Goal: Information Seeking & Learning: Learn about a topic

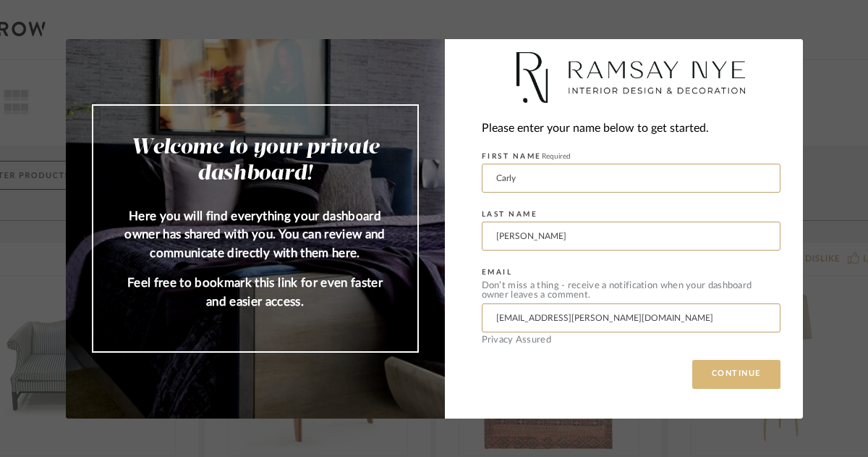
click at [740, 384] on button "CONTINUE" at bounding box center [737, 374] width 88 height 29
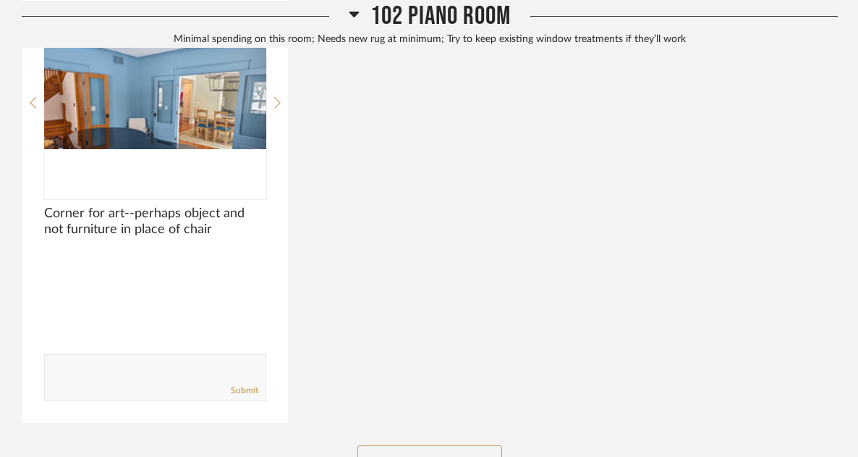
scroll to position [3501, 0]
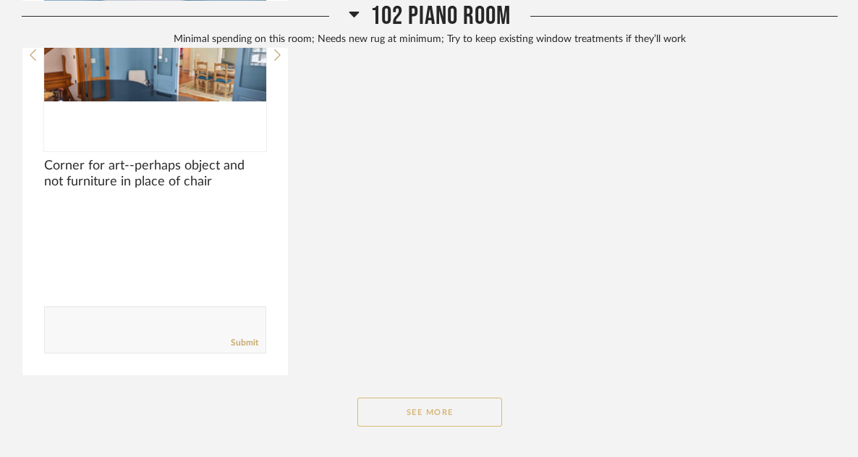
click at [431, 397] on button "See More" at bounding box center [430, 411] width 145 height 29
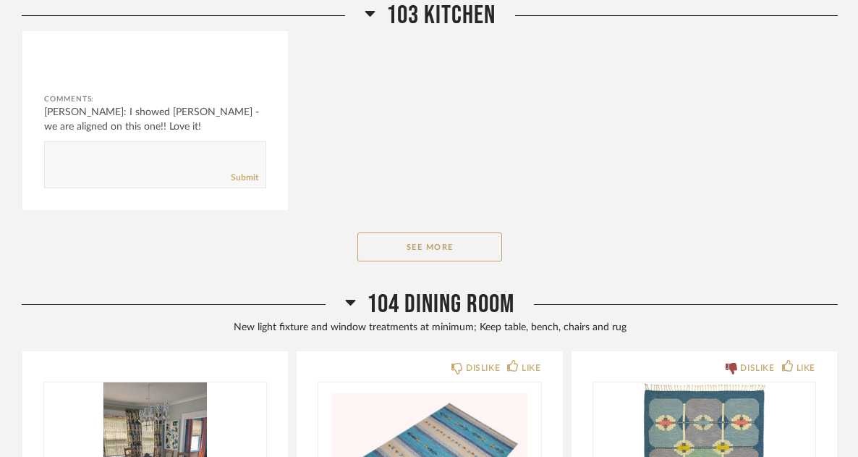
scroll to position [5570, 0]
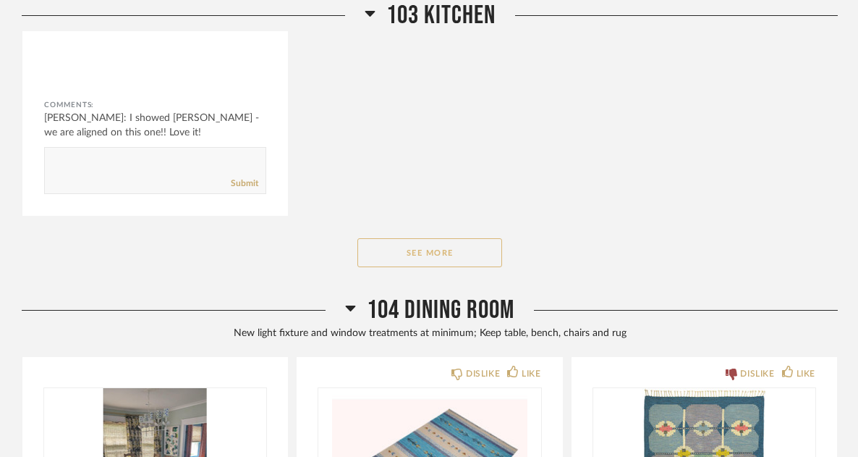
click at [432, 238] on button "See More" at bounding box center [430, 252] width 145 height 29
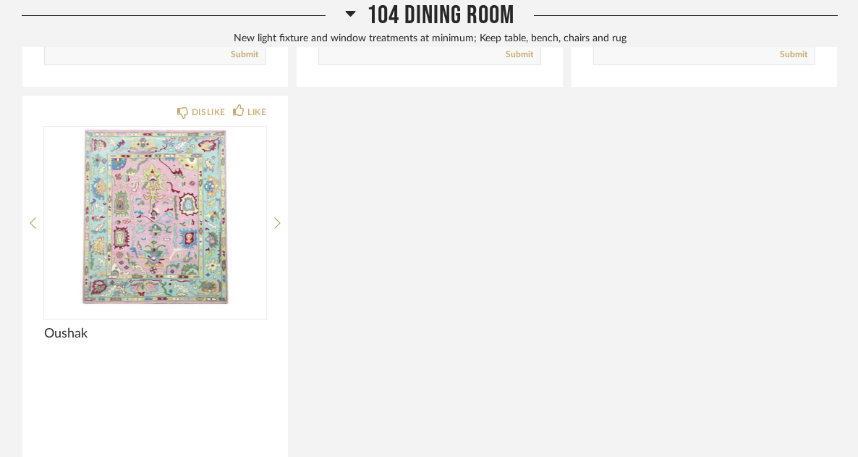
scroll to position [7647, 0]
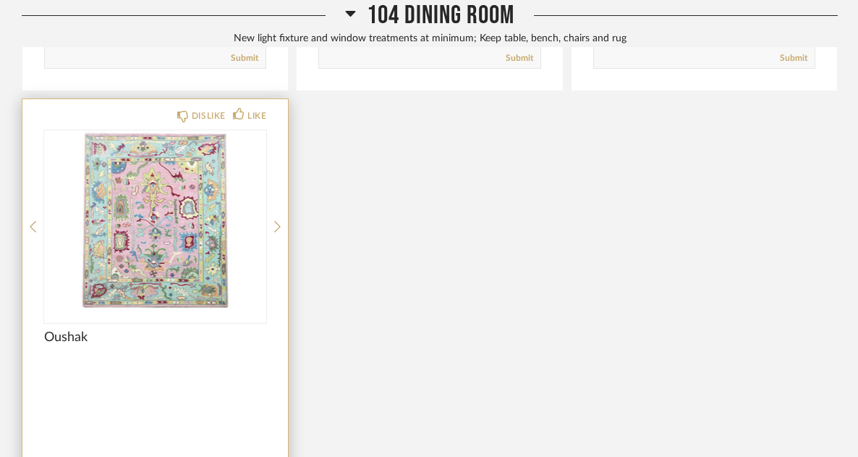
click at [183, 132] on img "0" at bounding box center [155, 220] width 222 height 181
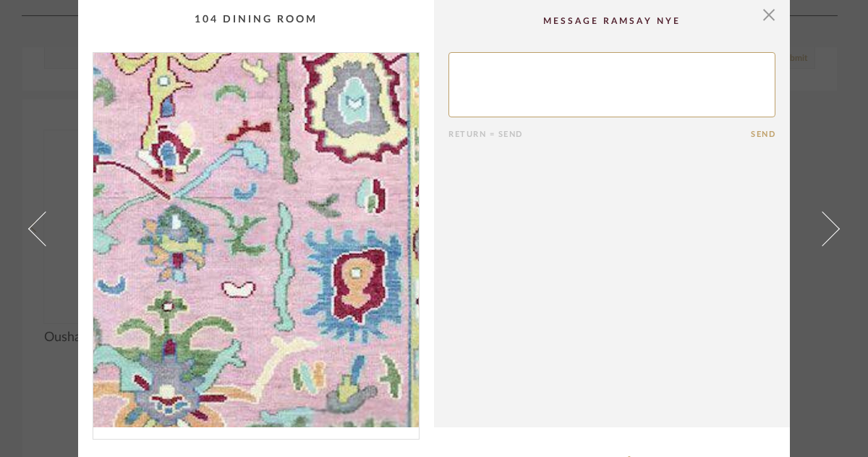
scroll to position [64, 0]
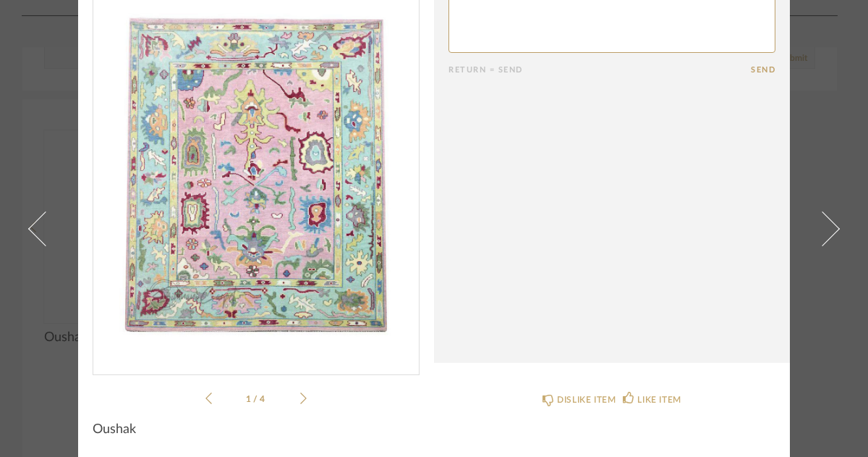
click at [300, 397] on icon at bounding box center [303, 398] width 7 height 13
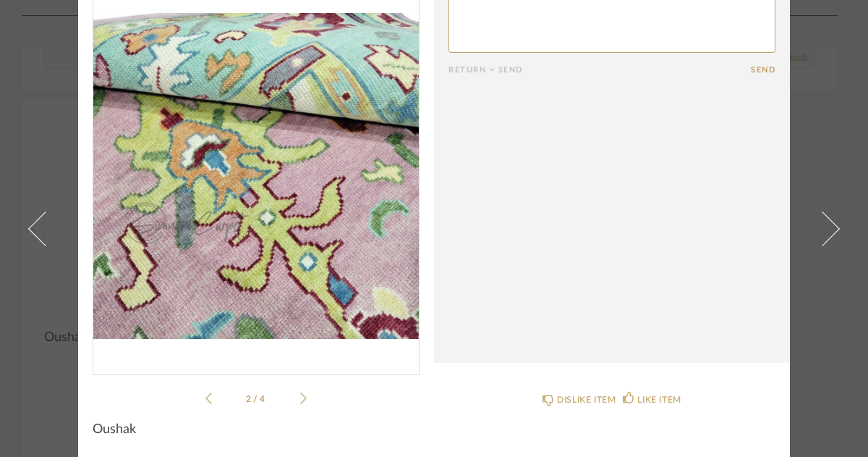
click at [300, 397] on icon at bounding box center [303, 398] width 7 height 13
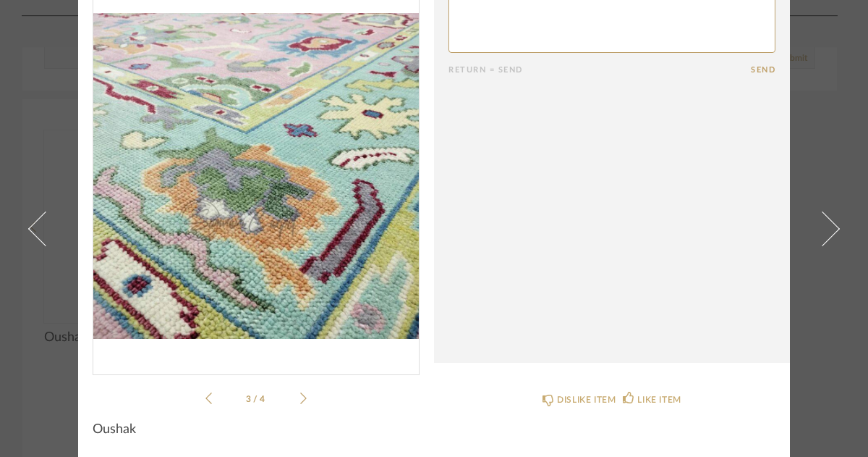
click at [300, 397] on icon at bounding box center [303, 398] width 7 height 13
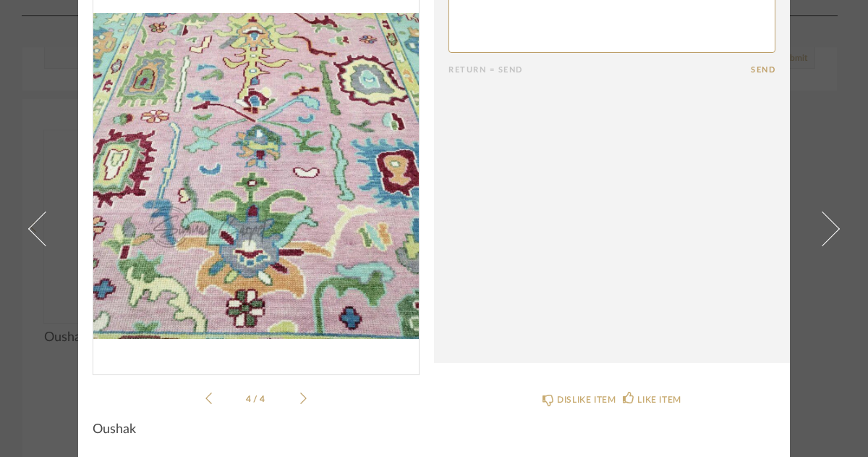
scroll to position [0, 0]
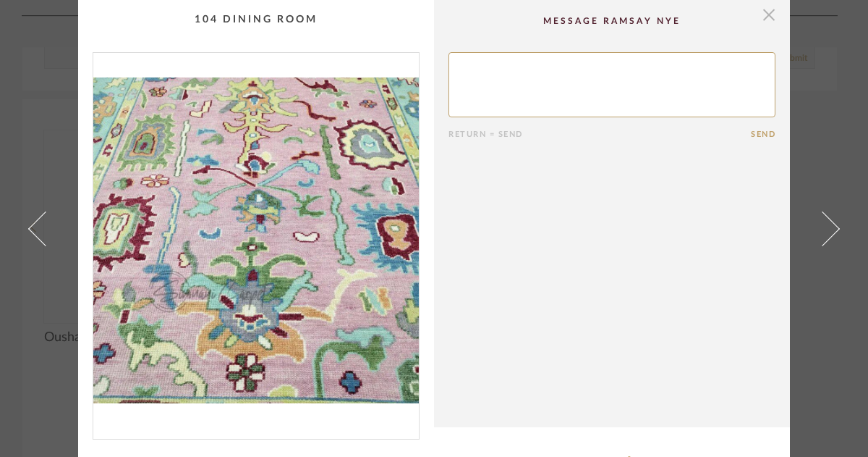
click at [764, 11] on span "button" at bounding box center [769, 14] width 29 height 29
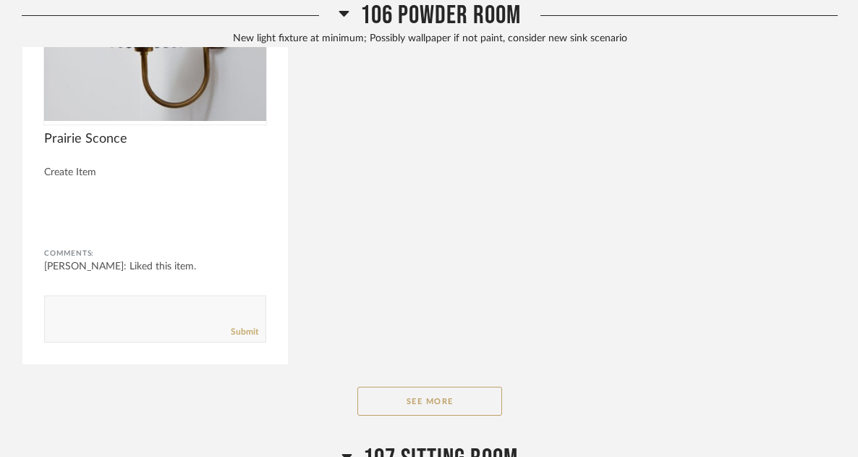
scroll to position [9921, 0]
